Goal: Information Seeking & Learning: Learn about a topic

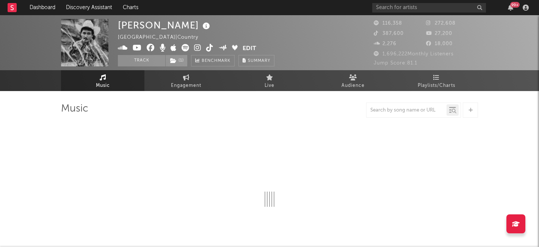
select select "6m"
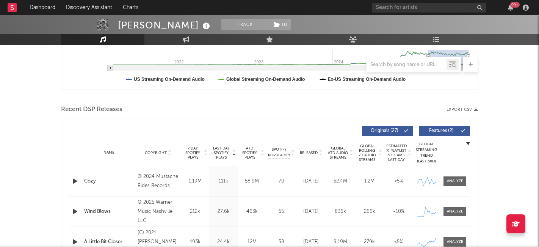
scroll to position [214, 0]
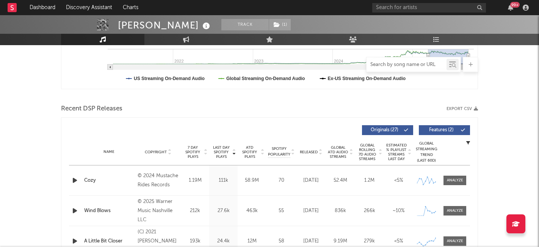
click at [395, 66] on input "text" at bounding box center [407, 65] width 80 height 6
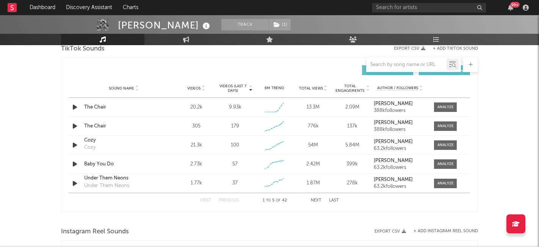
scroll to position [521, 0]
click at [439, 105] on div at bounding box center [446, 107] width 16 height 6
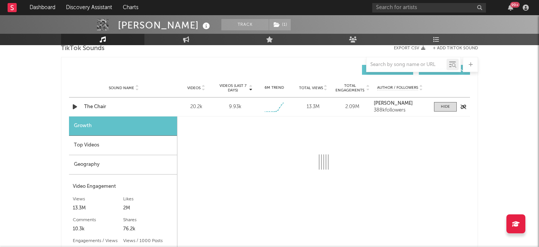
select select "1w"
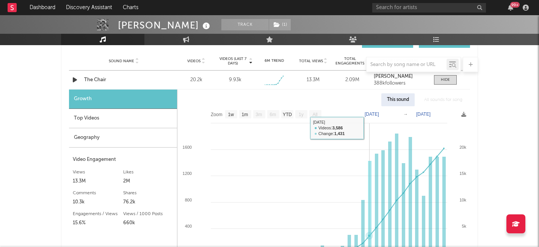
scroll to position [554, 0]
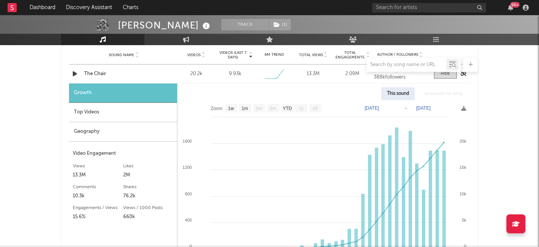
click at [98, 74] on div "The Chair" at bounding box center [123, 74] width 79 height 8
click at [83, 110] on div "Top Videos" at bounding box center [123, 112] width 108 height 19
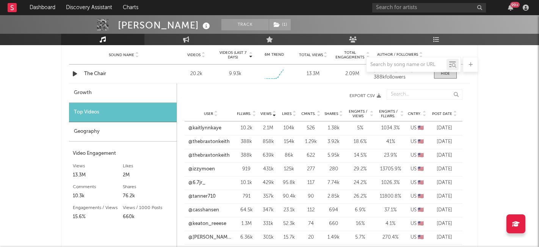
click at [236, 126] on div "Fllwrs. 10.2k" at bounding box center [246, 128] width 23 height 8
click at [209, 129] on link "@kaitlynnkaye" at bounding box center [205, 128] width 33 height 8
click at [201, 169] on link "@izzymoen" at bounding box center [202, 169] width 27 height 8
click at [200, 181] on link "@6.7jr_" at bounding box center [197, 183] width 17 height 8
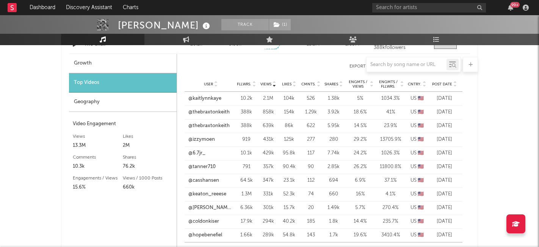
scroll to position [586, 0]
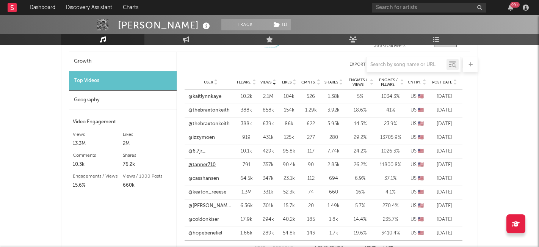
click at [205, 168] on link "@tanner710" at bounding box center [202, 165] width 27 height 8
click at [195, 177] on link "@casshansen" at bounding box center [204, 179] width 31 height 8
click at [206, 192] on link "@keaton_reeese" at bounding box center [208, 193] width 38 height 8
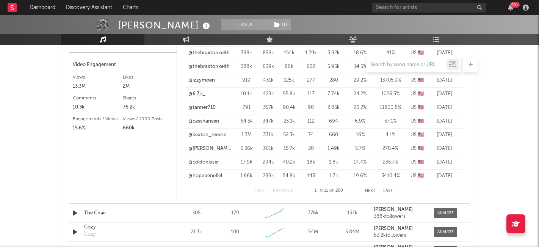
scroll to position [643, 0]
click at [206, 149] on link "@[PERSON_NAME].1031" at bounding box center [211, 149] width 45 height 8
click at [201, 173] on link "@hopebenefiel" at bounding box center [206, 176] width 34 height 8
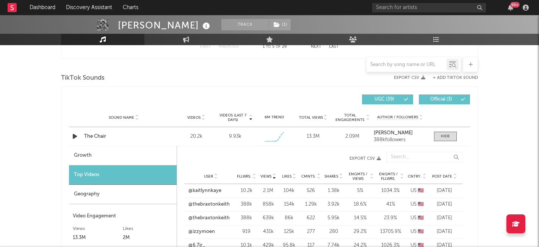
scroll to position [491, 0]
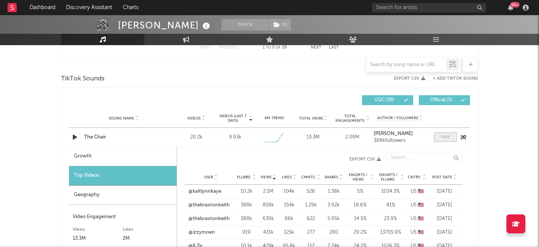
click at [442, 134] on span at bounding box center [445, 136] width 23 height 9
